Goal: Find specific fact: Find specific page/section

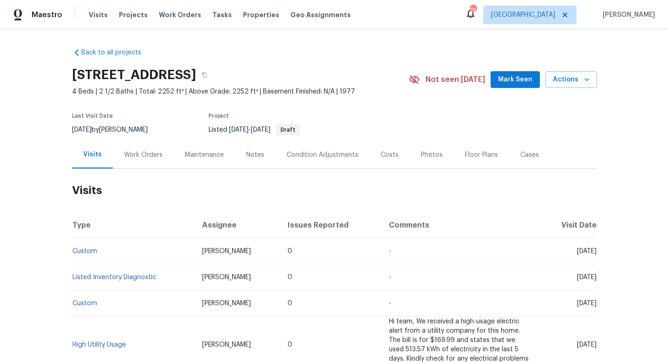
scroll to position [24, 0]
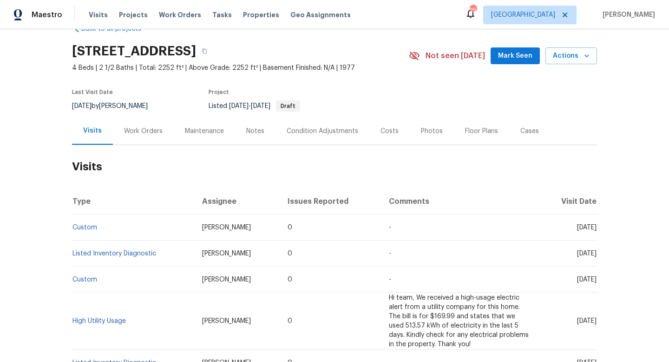
click at [138, 141] on div "Work Orders" at bounding box center [143, 130] width 61 height 27
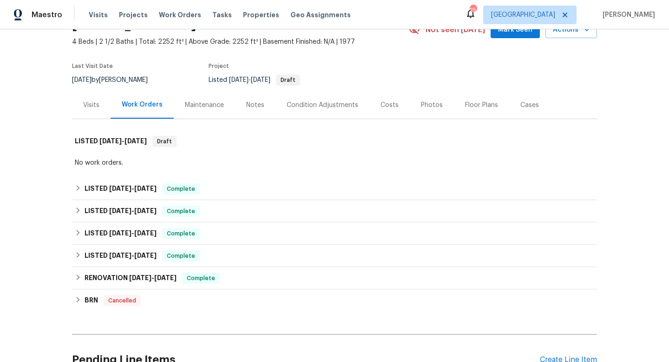
scroll to position [52, 0]
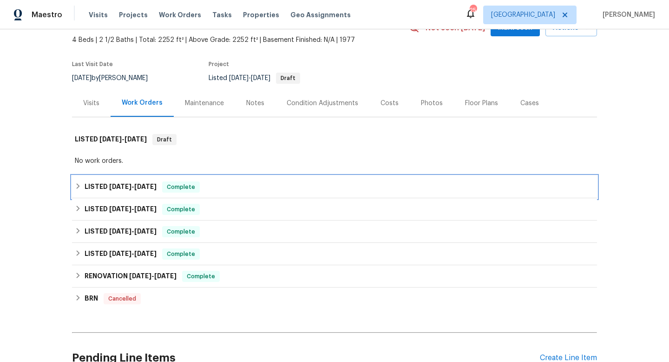
click at [102, 184] on h6 "LISTED 5/27/25 - 5/30/25" at bounding box center [121, 186] width 72 height 11
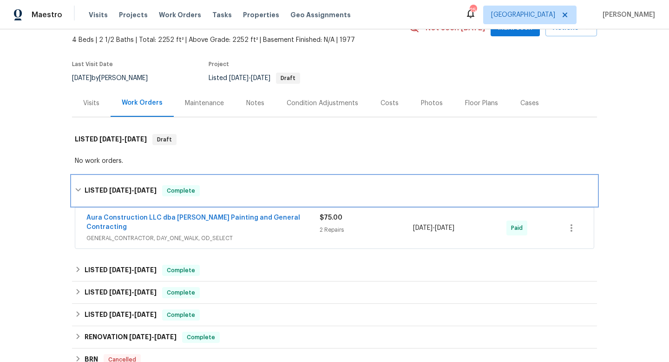
scroll to position [86, 0]
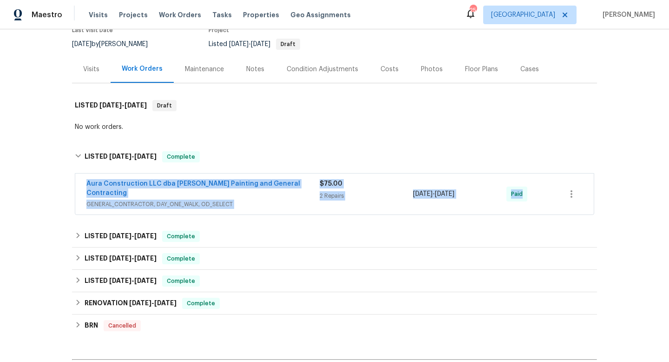
drag, startPoint x: 76, startPoint y: 181, endPoint x: 574, endPoint y: 207, distance: 498.8
click at [574, 207] on div "Aura Construction LLC dba Logan's Painting and General Contracting GENERAL_CONT…" at bounding box center [334, 194] width 525 height 46
copy div "Aura Construction LLC dba Logan's Painting and General Contracting GENERAL_CONT…"
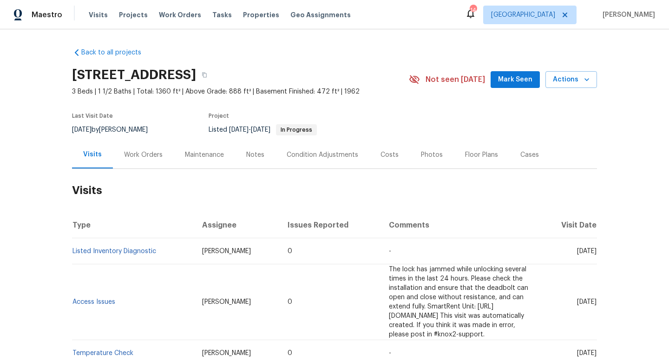
click at [137, 158] on div "Work Orders" at bounding box center [143, 154] width 39 height 9
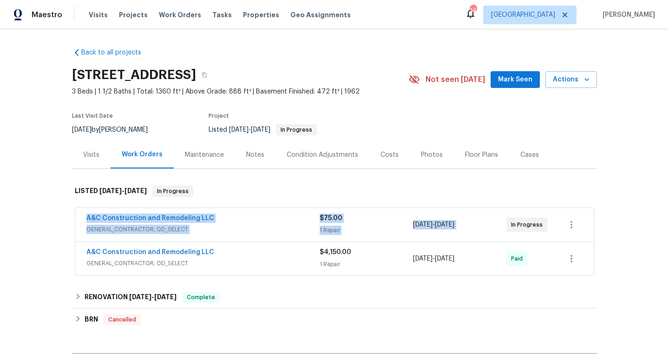
drag, startPoint x: 164, startPoint y: 217, endPoint x: 522, endPoint y: 218, distance: 357.8
click at [522, 218] on div "A&C Construction and Remodeling LLC GENERAL_CONTRACTOR, OD_SELECT $75.00 1 Repa…" at bounding box center [334, 242] width 525 height 72
click at [276, 224] on span "GENERAL_CONTRACTOR, OD_SELECT" at bounding box center [202, 228] width 233 height 9
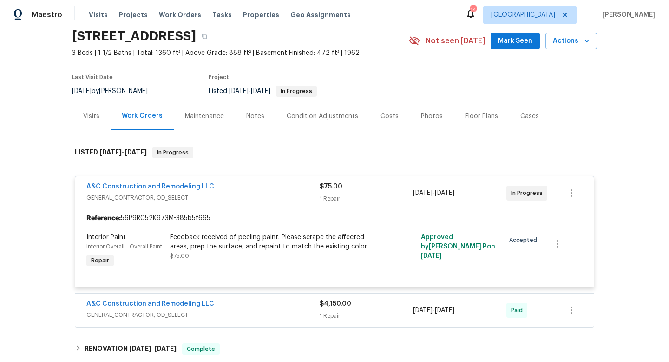
scroll to position [43, 0]
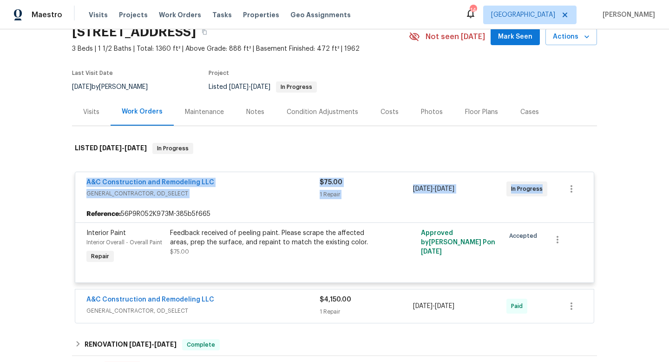
drag, startPoint x: 75, startPoint y: 176, endPoint x: 553, endPoint y: 184, distance: 478.7
click at [556, 184] on div "A&C Construction and Remodeling LLC GENERAL_CONTRACTOR, OD_SELECT $75.00 1 Repa…" at bounding box center [334, 188] width 519 height 33
copy div "A&C Construction and Remodeling LLC GENERAL_CONTRACTOR, OD_SELECT $75.00 1 Repa…"
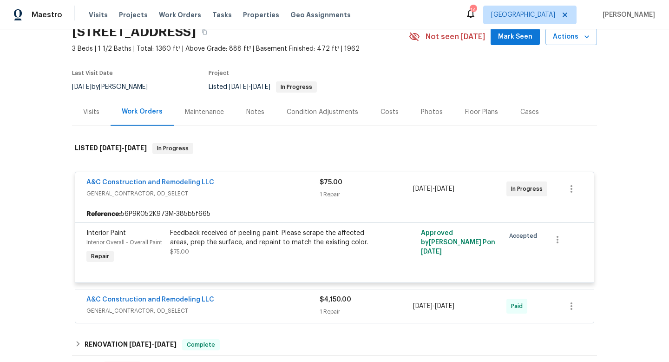
click at [95, 99] on div "Visits" at bounding box center [91, 111] width 39 height 27
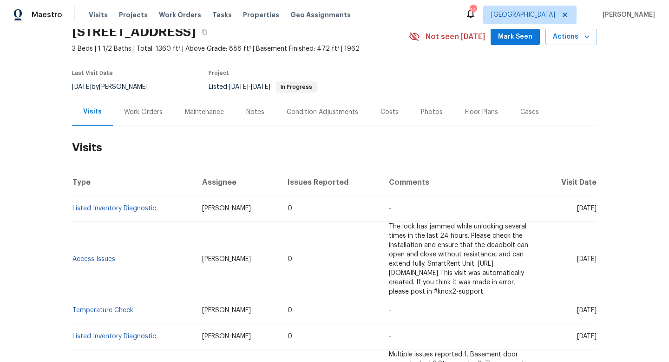
click at [131, 112] on div "Work Orders" at bounding box center [143, 111] width 39 height 9
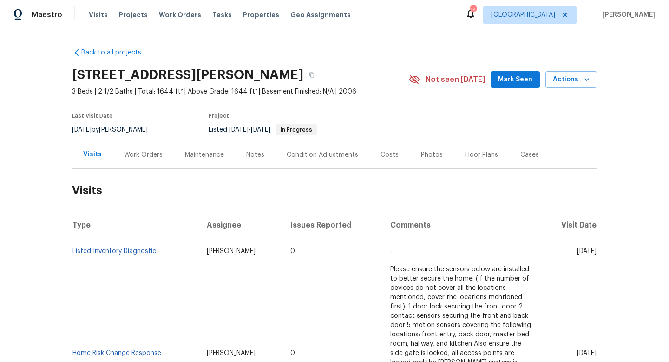
click at [150, 158] on div "Work Orders" at bounding box center [143, 154] width 39 height 9
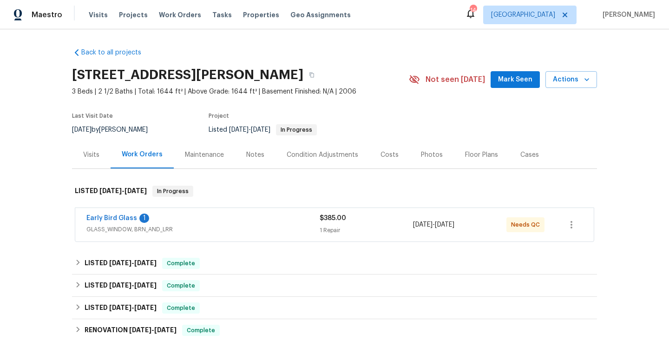
click at [223, 219] on div "Early Bird Glass 1" at bounding box center [202, 218] width 233 height 11
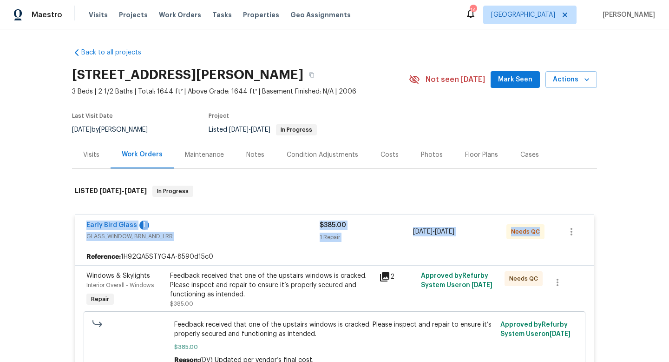
drag, startPoint x: 77, startPoint y: 227, endPoint x: 518, endPoint y: 250, distance: 442.1
click at [518, 250] on div "Early Bird Glass 1 GLASS_WINDOW, BRN_AND_LRR $385.00 1 Repair 8/11/2025 - 8/13/…" at bounding box center [335, 298] width 520 height 168
copy div "Early Bird Glass 1 GLASS_WINDOW, BRN_AND_LRR $385.00 1 Repair 8/11/2025 - 8/13/…"
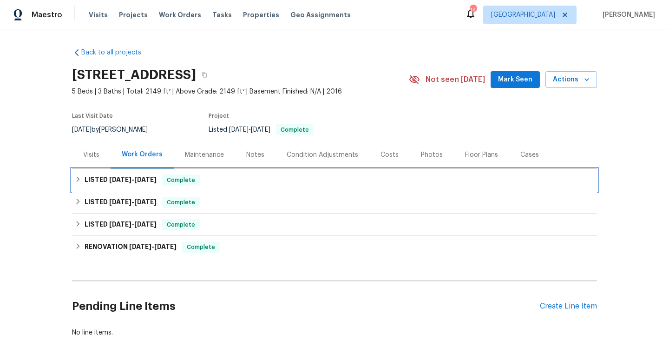
click at [131, 178] on span "[DATE] - [DATE]" at bounding box center [132, 179] width 47 height 7
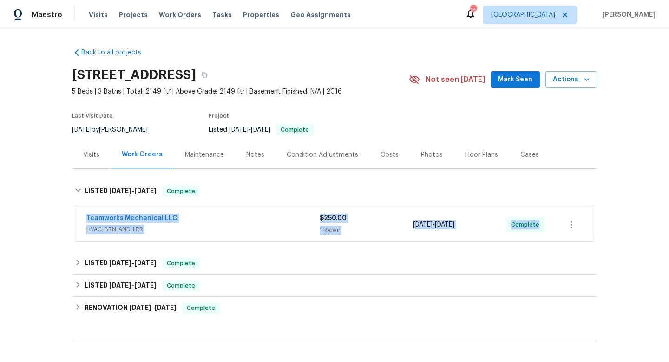
drag, startPoint x: 85, startPoint y: 209, endPoint x: 561, endPoint y: 233, distance: 476.9
click at [565, 237] on div "Teamworks Mechanical LLC HVAC, BRN_AND_LRR $250.00 1 Repair [DATE] - [DATE] Com…" at bounding box center [334, 224] width 519 height 33
copy div "Teamworks Mechanical LLC HVAC, BRN_AND_LRR $250.00 1 Repair [DATE] - [DATE] Com…"
